Goal: Information Seeking & Learning: Understand process/instructions

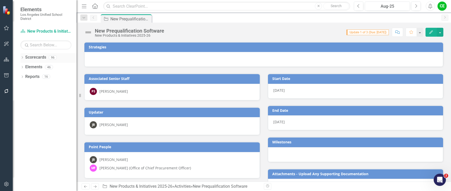
click at [21, 57] on icon "Dropdown" at bounding box center [22, 58] width 4 height 3
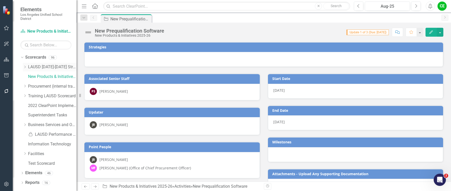
click at [24, 68] on icon "Dropdown" at bounding box center [25, 67] width 4 height 3
click at [30, 106] on icon "Dropdown" at bounding box center [30, 105] width 4 height 3
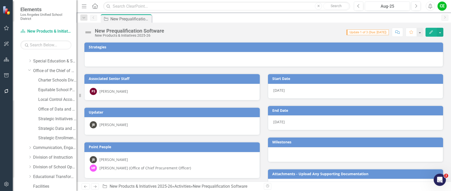
scroll to position [51, 0]
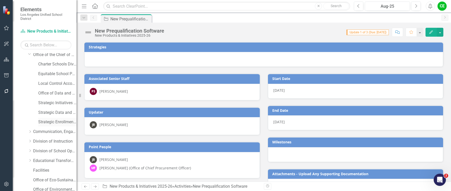
click at [46, 121] on link "Strategic Enrollment and Program Planning Office" at bounding box center [57, 122] width 38 height 6
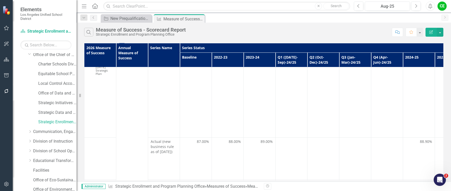
scroll to position [153, 0]
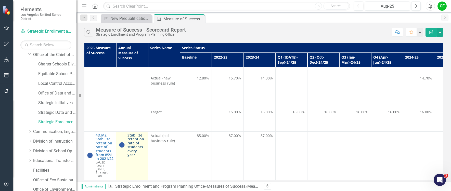
click at [137, 143] on link "Stabilize retention rate of students every year" at bounding box center [137, 144] width 18 height 23
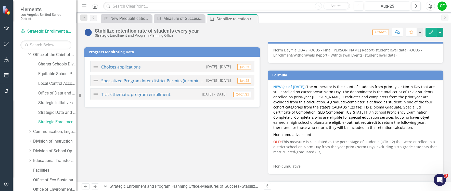
scroll to position [334, 0]
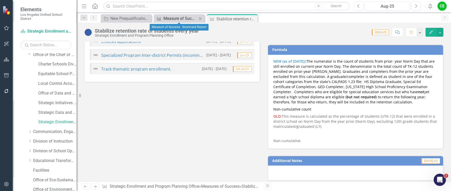
click at [167, 17] on div "Measure of Success - Scorecard Report" at bounding box center [181, 18] width 34 height 6
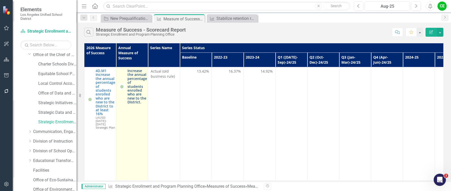
click at [137, 83] on link "Increase the annual percentage of students enrolled who are new to the District." at bounding box center [138, 86] width 20 height 35
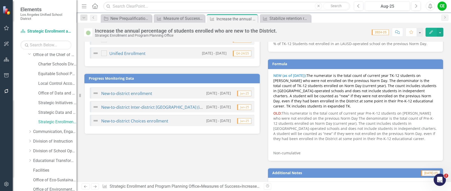
scroll to position [298, 0]
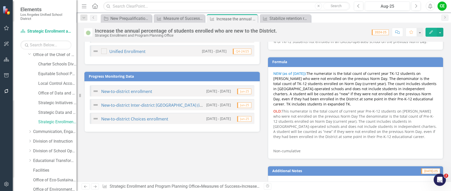
click at [395, 95] on span "The numerator is the total count of current year TK-12 students on [PERSON_NAME…" at bounding box center [355, 88] width 163 height 35
click at [275, 72] on strong "NEW (as of [DATE]):" at bounding box center [290, 73] width 33 height 5
click at [276, 73] on strong "NEW (as of [DATE]):" at bounding box center [290, 73] width 33 height 5
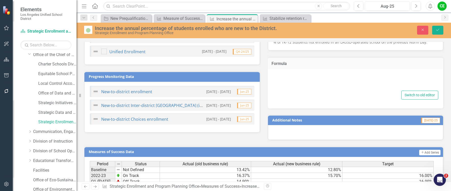
type textarea "<p><span style="color: #3598db;"><strong>NEW (as of [DATE]):</strong><span styl…"
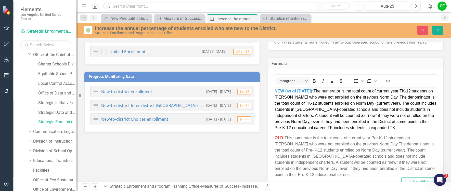
scroll to position [0, 0]
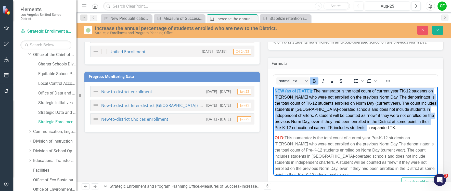
drag, startPoint x: 275, startPoint y: 91, endPoint x: 409, endPoint y: 127, distance: 138.1
click at [409, 127] on p "NEW (as of [DATE]): The numerator is the total count of current year TK-12 stud…" at bounding box center [356, 109] width 162 height 43
copy span "NEW (as of [DATE]): The numerator is the total count of current year TK-12 stud…"
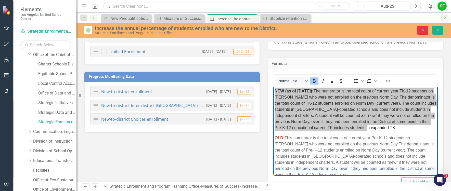
drag, startPoint x: 425, startPoint y: 31, endPoint x: 216, endPoint y: 160, distance: 245.7
click at [425, 31] on icon "Close" at bounding box center [423, 30] width 5 height 4
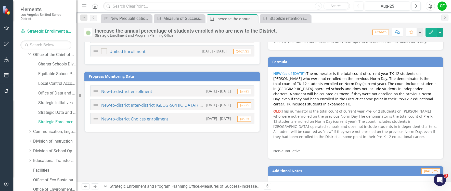
click at [226, 164] on div "Successes (Internal) [DATE]-25 Challenges (Internal) [DATE]-25 End-of-Year Upda…" at bounding box center [263, 21] width 367 height 339
click at [171, 168] on div "Successes (Internal) [DATE]-25 Challenges (Internal) [DATE]-25 End-of-Year Upda…" at bounding box center [263, 21] width 367 height 339
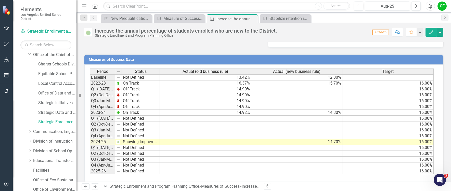
scroll to position [441, 0]
